Goal: Find specific page/section

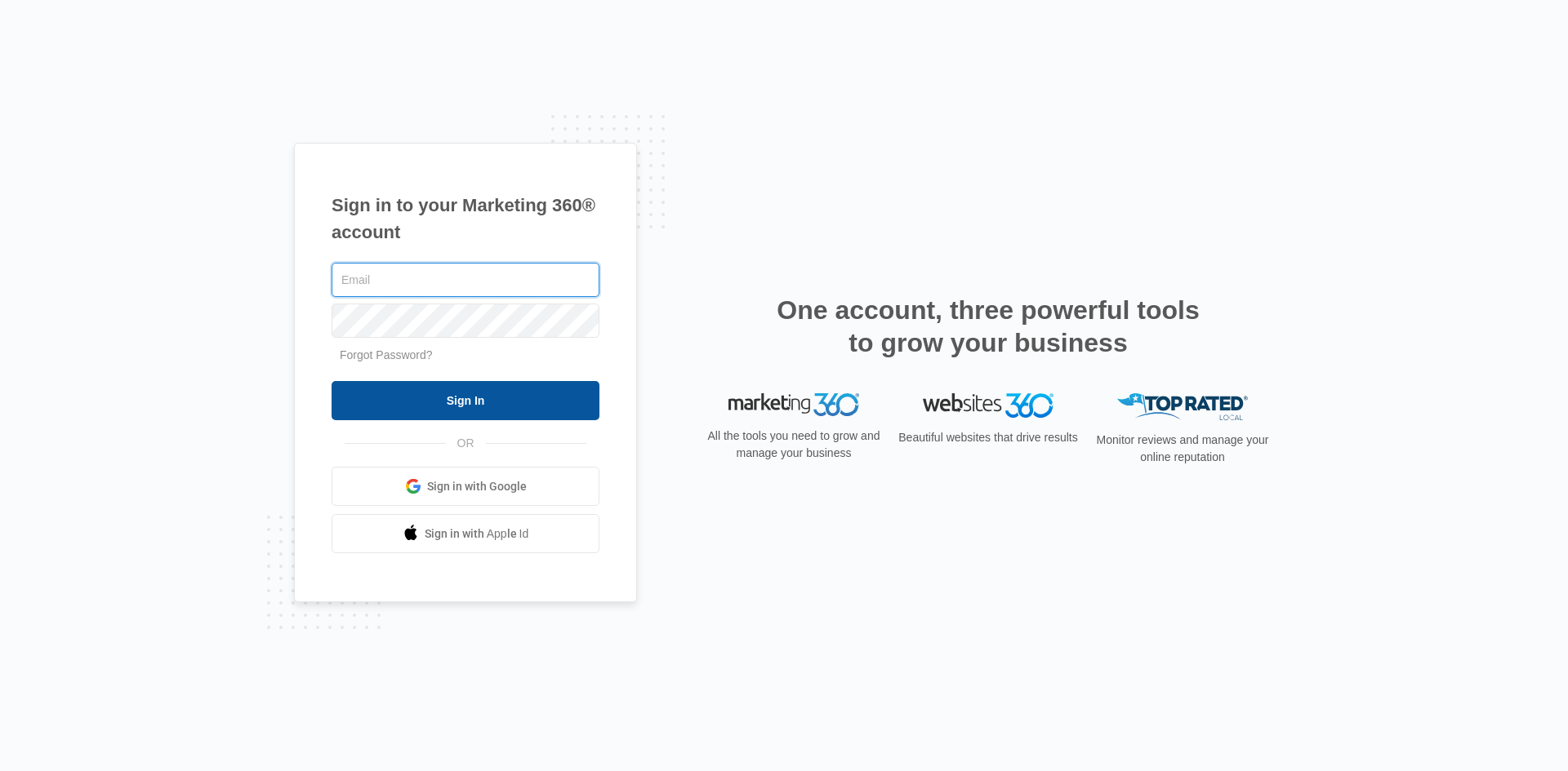
type input "[EMAIL_ADDRESS][DOMAIN_NAME]"
click at [512, 395] on input "Sign In" at bounding box center [465, 401] width 268 height 39
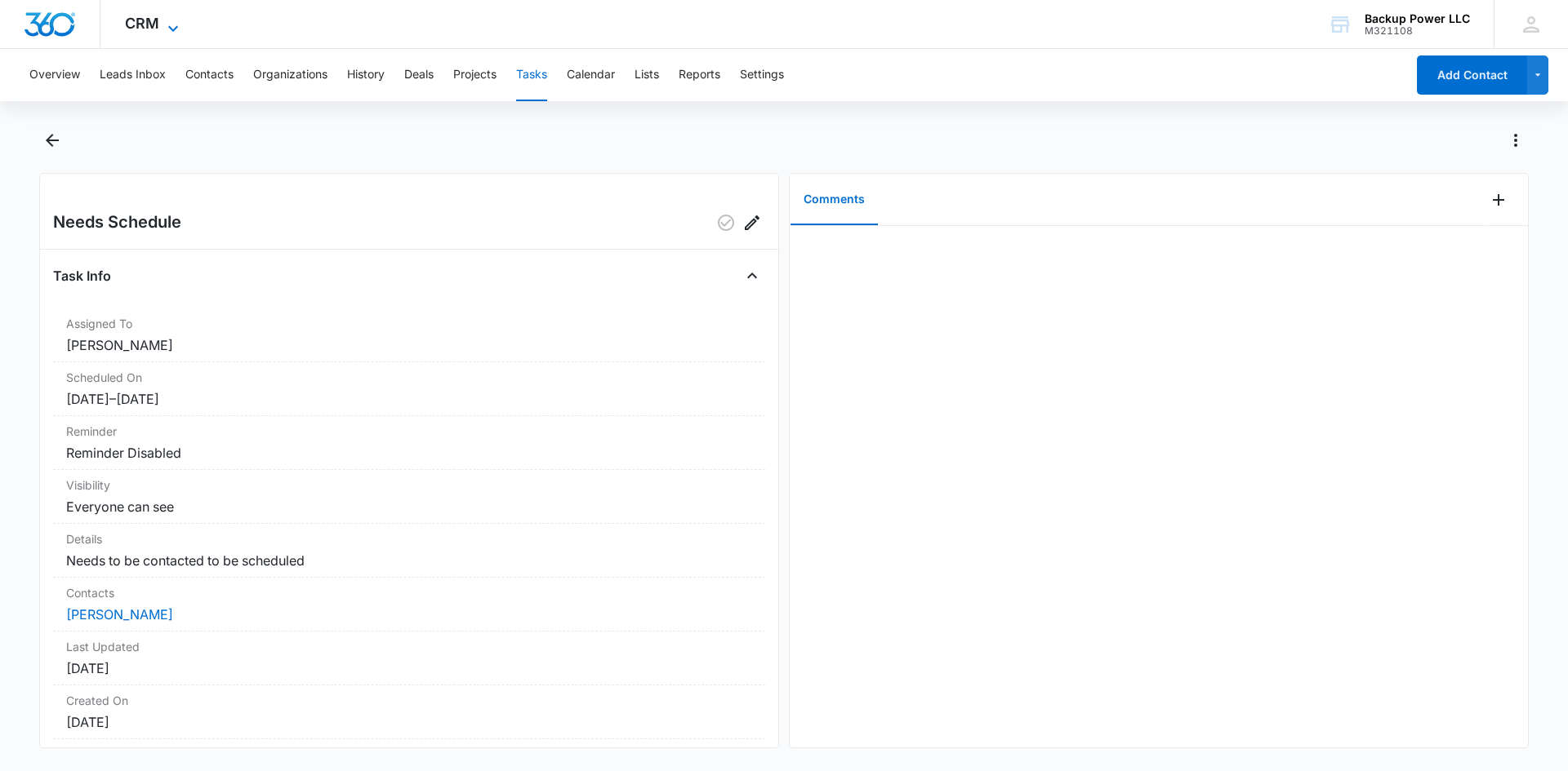
click at [176, 23] on icon at bounding box center [173, 29] width 20 height 20
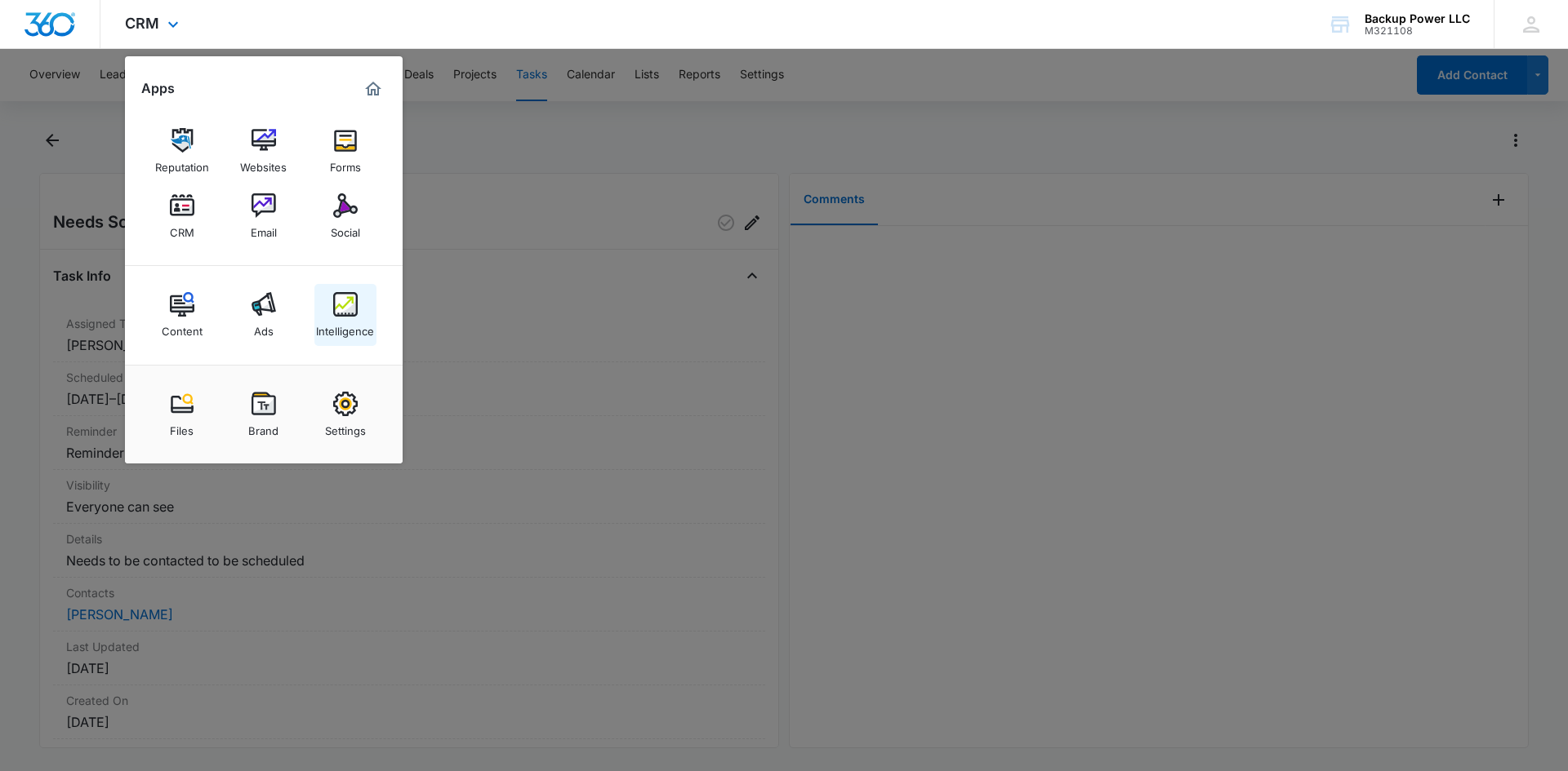
click at [321, 299] on link "Intelligence" at bounding box center [345, 314] width 62 height 62
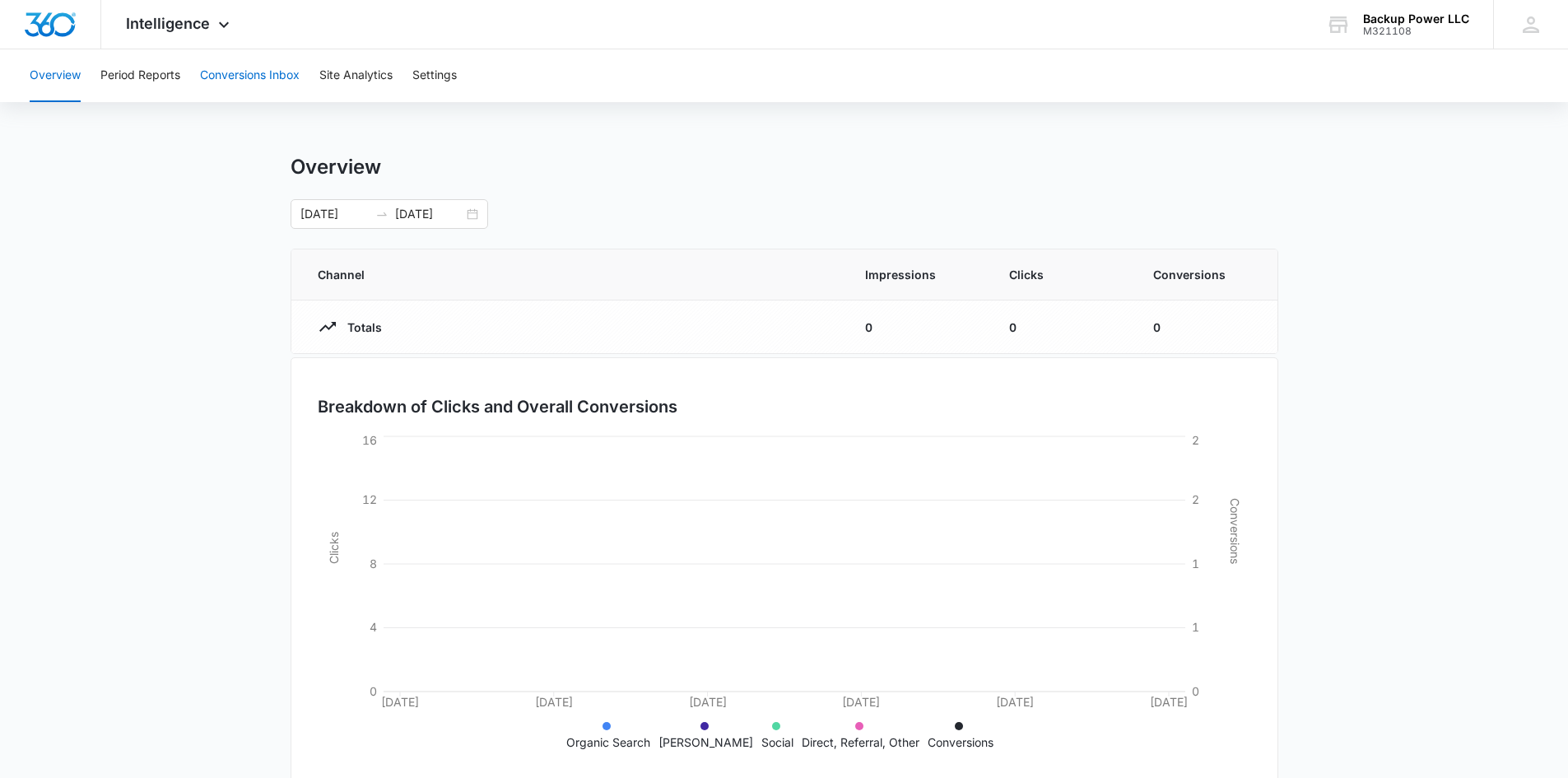
click at [246, 77] on button "Conversions Inbox" at bounding box center [249, 76] width 100 height 53
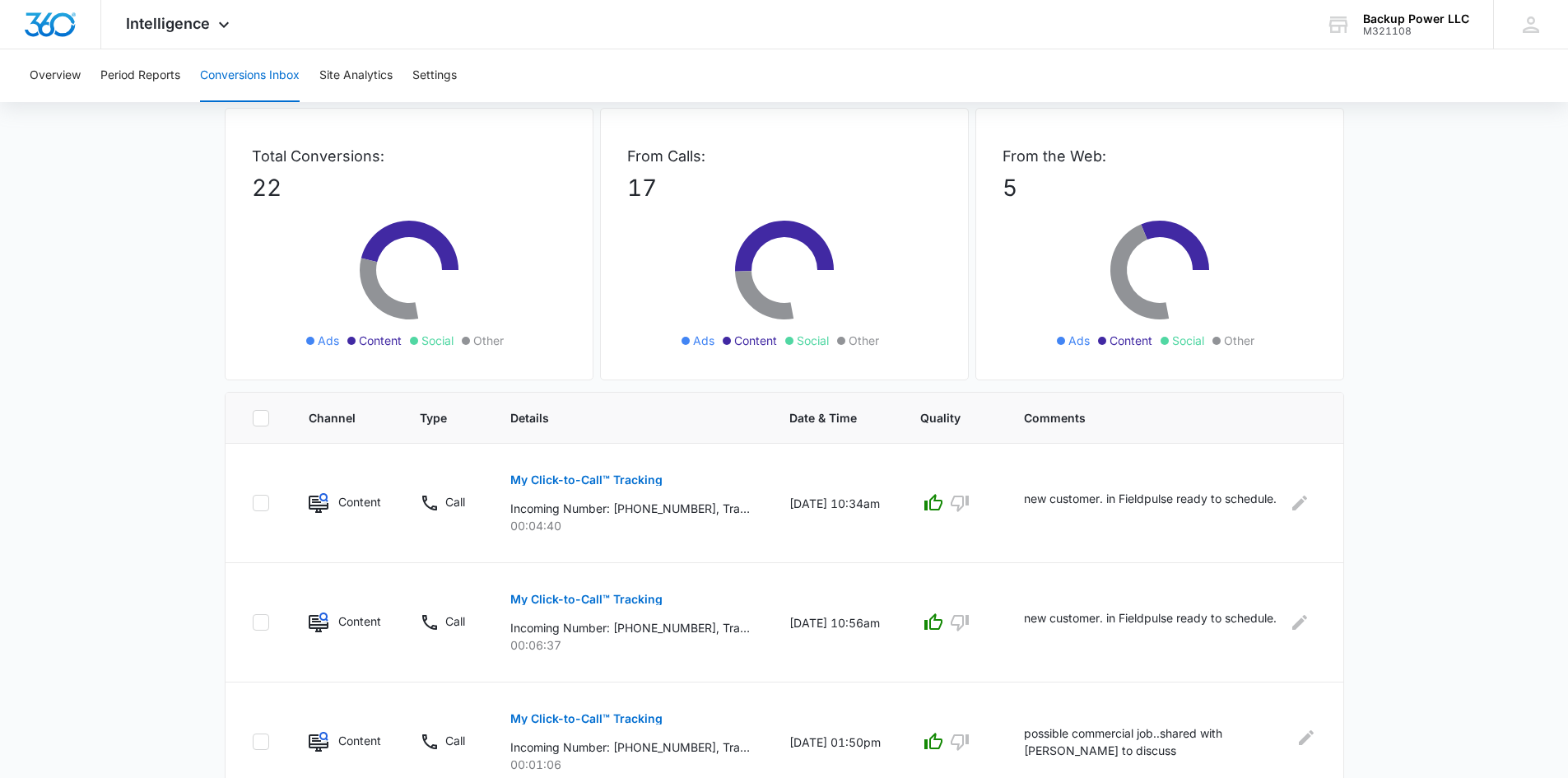
scroll to position [165, 0]
